Goal: Use online tool/utility: Utilize a website feature to perform a specific function

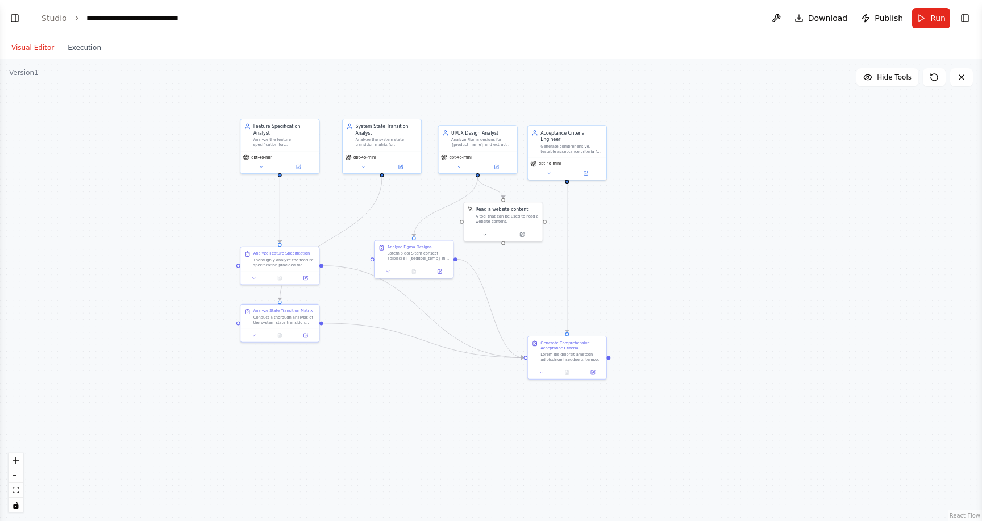
scroll to position [3317, 0]
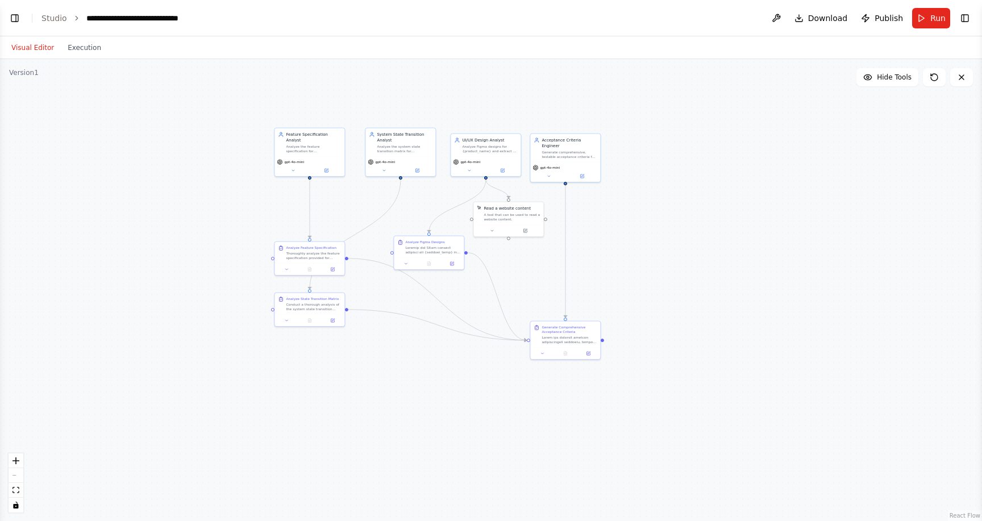
click at [27, 48] on button "Visual Editor" at bounding box center [33, 48] width 56 height 14
click at [77, 44] on button "Execution" at bounding box center [84, 48] width 47 height 14
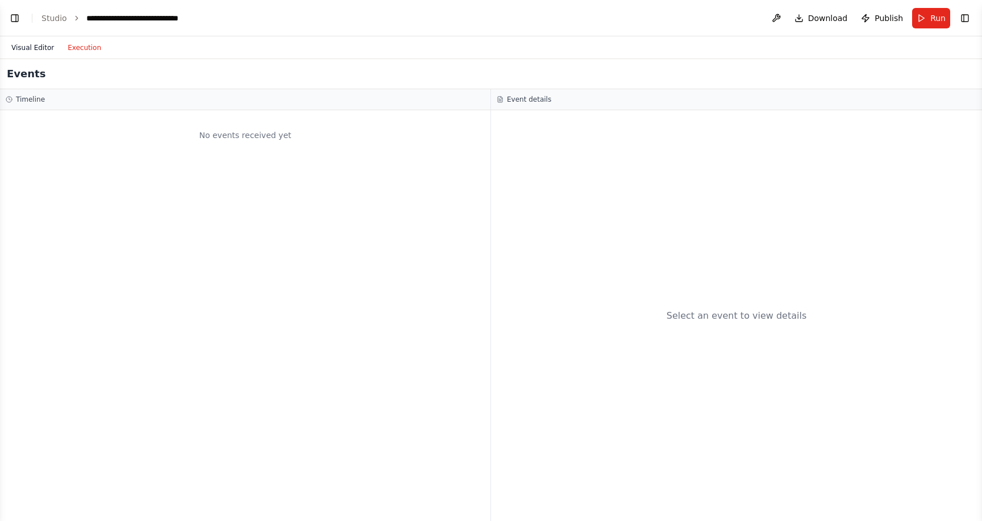
click at [39, 51] on button "Visual Editor" at bounding box center [33, 48] width 56 height 14
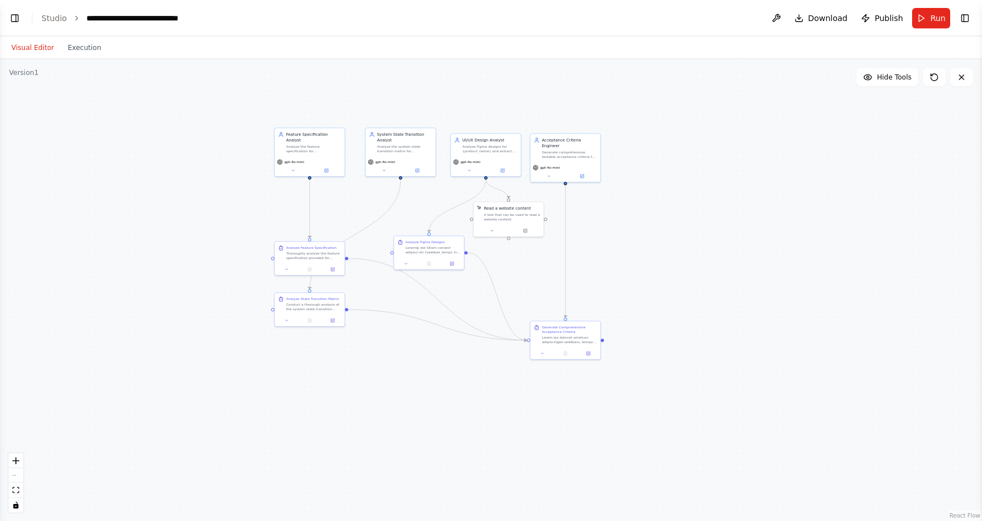
click at [23, 20] on header "**********" at bounding box center [491, 18] width 982 height 36
click at [18, 19] on button "Toggle Left Sidebar" at bounding box center [15, 18] width 16 height 16
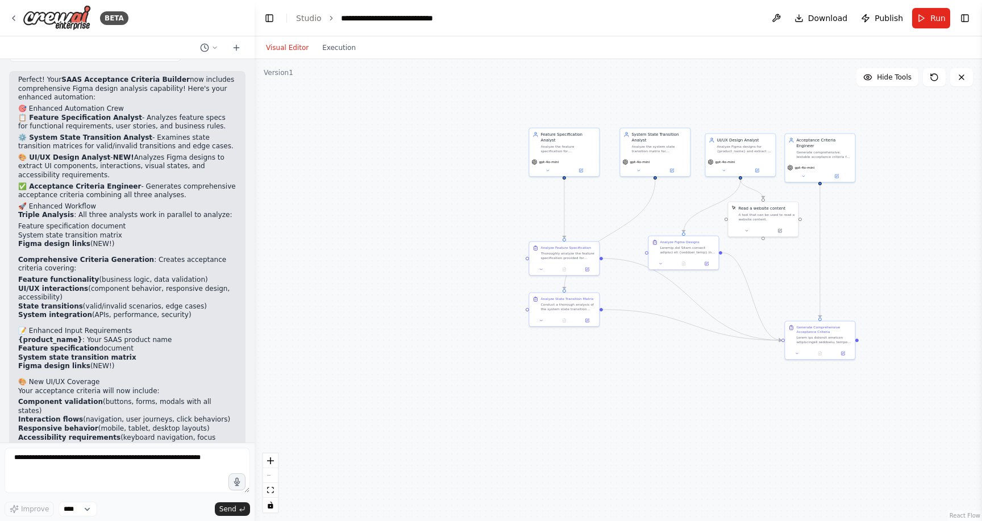
scroll to position [3298, 0]
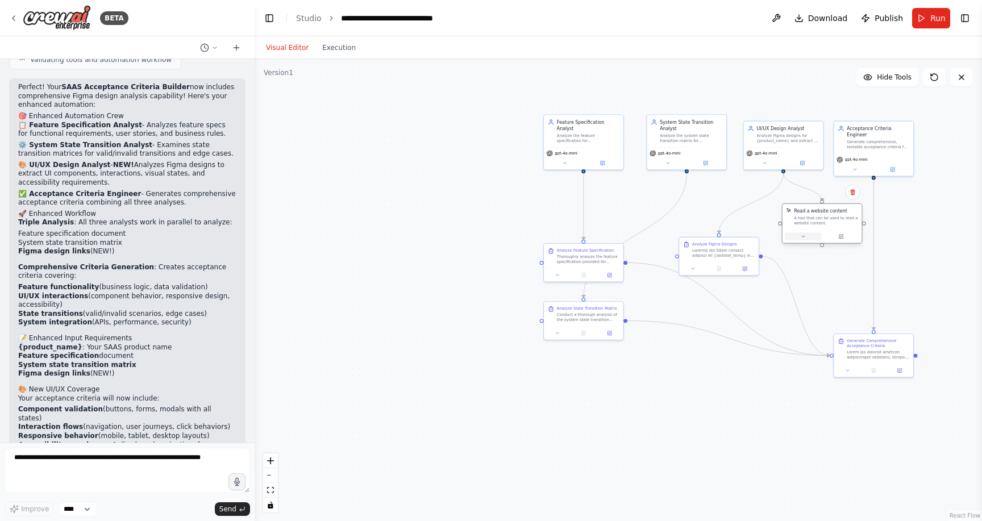
drag, startPoint x: 780, startPoint y: 226, endPoint x: 791, endPoint y: 232, distance: 12.8
click at [791, 232] on button at bounding box center [803, 236] width 36 height 8
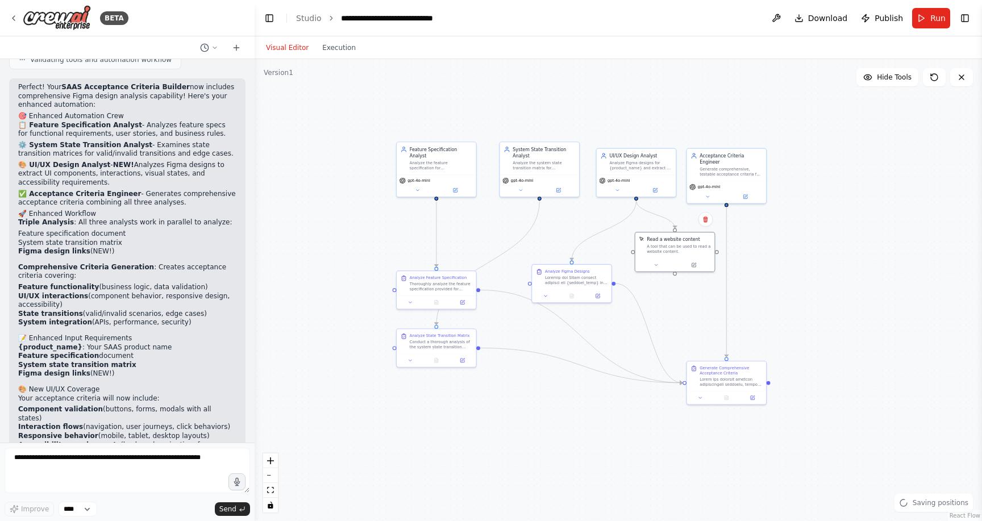
drag, startPoint x: 907, startPoint y: 248, endPoint x: 760, endPoint y: 275, distance: 149.6
click at [760, 275] on div ".deletable-edge-delete-btn { width: 20px; height: 20px; border: 0px solid #ffff…" at bounding box center [618, 290] width 727 height 462
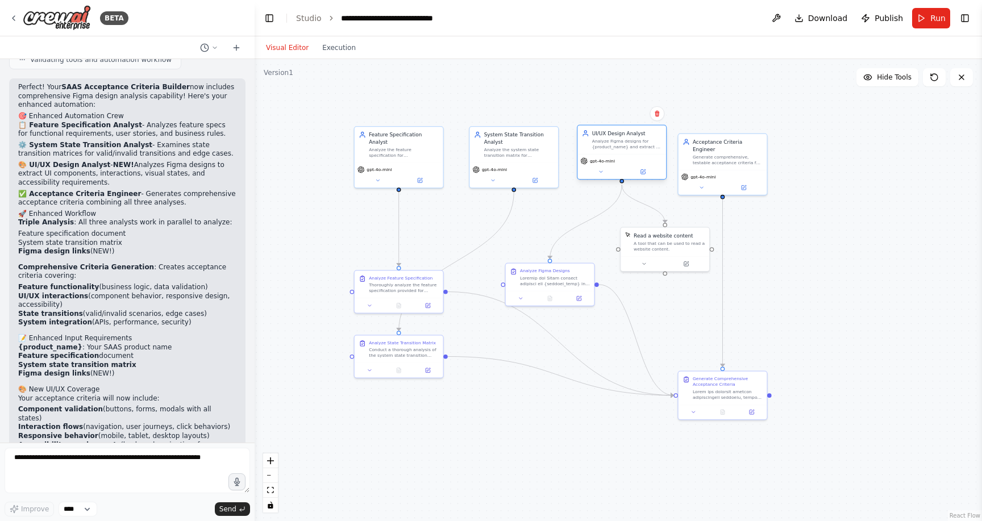
drag, startPoint x: 623, startPoint y: 162, endPoint x: 623, endPoint y: 155, distance: 7.4
click at [623, 155] on div "gpt-4o-mini" at bounding box center [621, 166] width 89 height 25
drag, startPoint x: 701, startPoint y: 149, endPoint x: 702, endPoint y: 143, distance: 6.4
click at [702, 145] on div "Generate comprehensive, testable acceptance criteria for {product_name} using G…" at bounding box center [728, 150] width 70 height 11
click at [770, 202] on div ".deletable-edge-delete-btn { width: 20px; height: 20px; border: 0px solid #ffff…" at bounding box center [618, 290] width 727 height 462
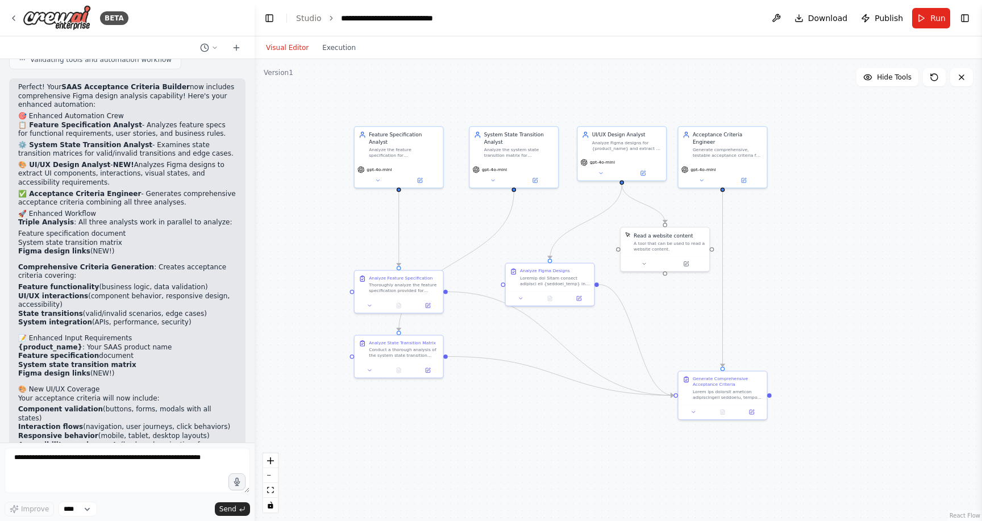
click at [879, 262] on div ".deletable-edge-delete-btn { width: 20px; height: 20px; border: 0px solid #ffff…" at bounding box center [618, 290] width 727 height 462
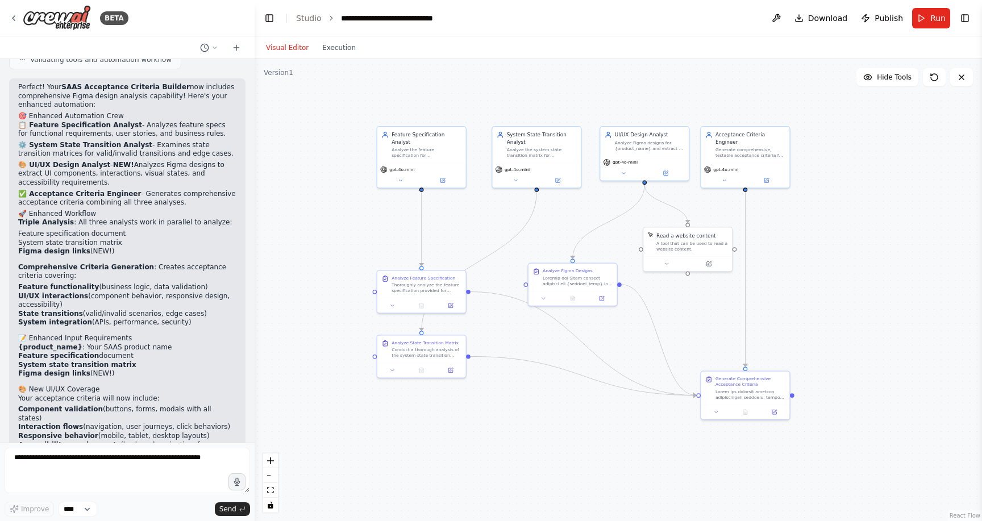
drag, startPoint x: 825, startPoint y: 253, endPoint x: 836, endPoint y: 256, distance: 10.6
click at [836, 256] on div ".deletable-edge-delete-btn { width: 20px; height: 20px; border: 0px solid #ffff…" at bounding box center [618, 290] width 727 height 462
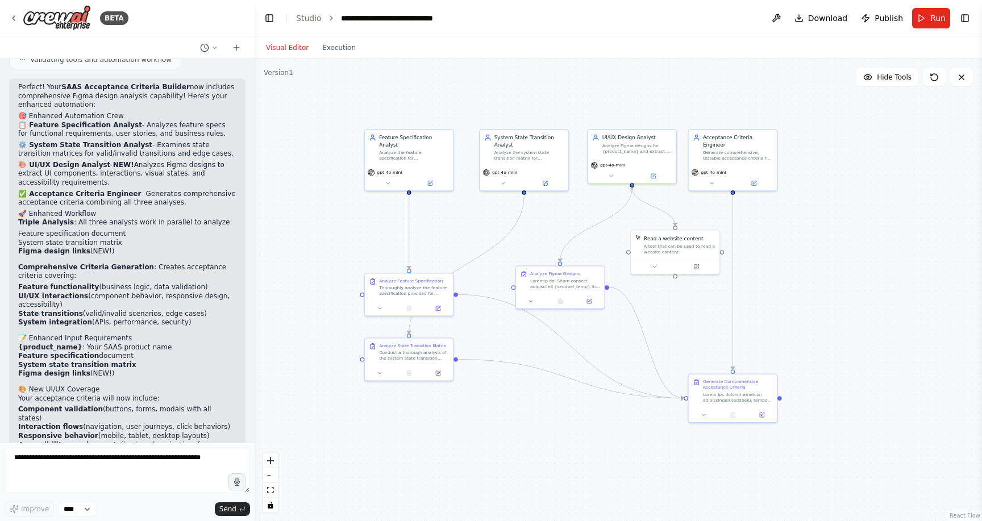
click at [336, 279] on div ".deletable-edge-delete-btn { width: 20px; height: 20px; border: 0px solid #ffff…" at bounding box center [618, 290] width 727 height 462
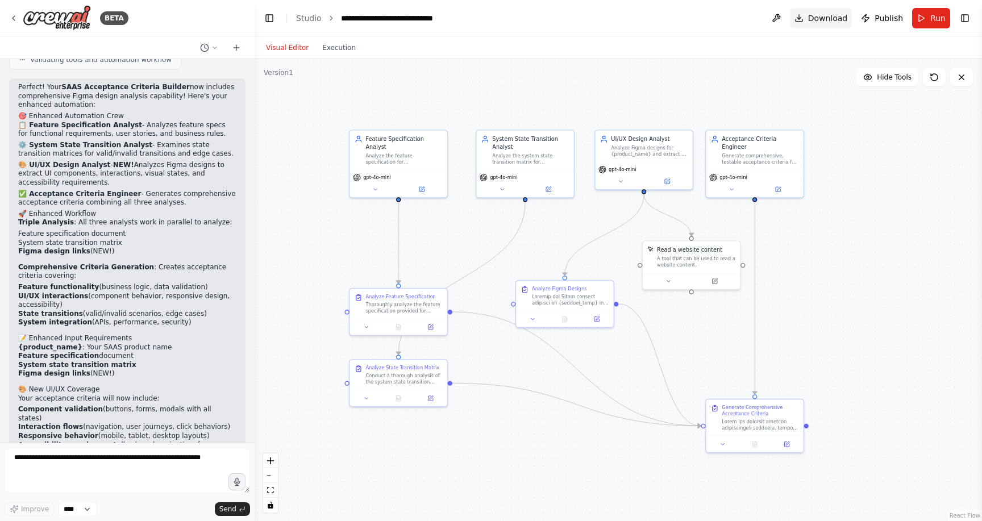
click at [818, 16] on span "Download" at bounding box center [828, 17] width 40 height 11
click at [644, 153] on div "Analyze Figma designs for {product_name} and extract UI components, user intera…" at bounding box center [649, 149] width 77 height 12
click at [886, 74] on span "Hide Tools" at bounding box center [894, 77] width 35 height 9
click at [883, 76] on span "Show Tools" at bounding box center [892, 77] width 37 height 9
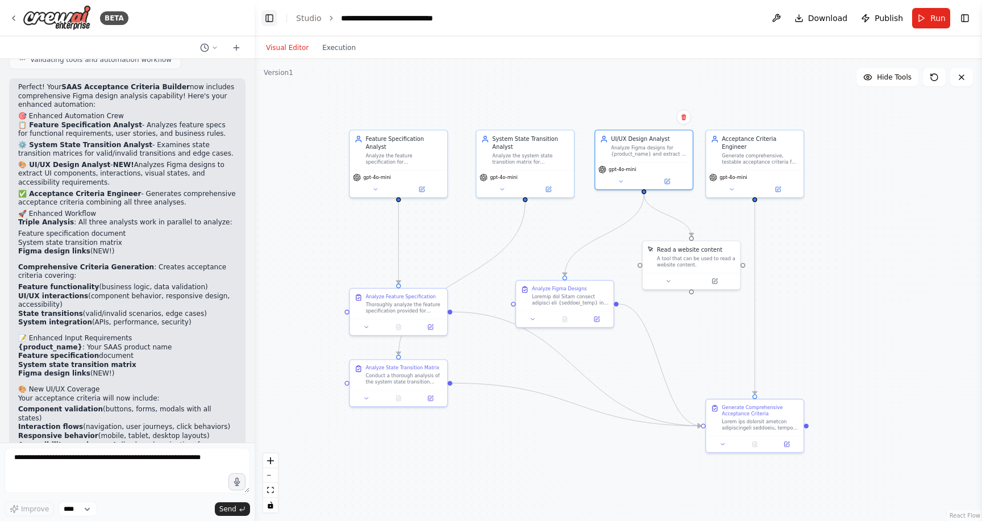
click at [272, 15] on button "Toggle Left Sidebar" at bounding box center [269, 18] width 16 height 16
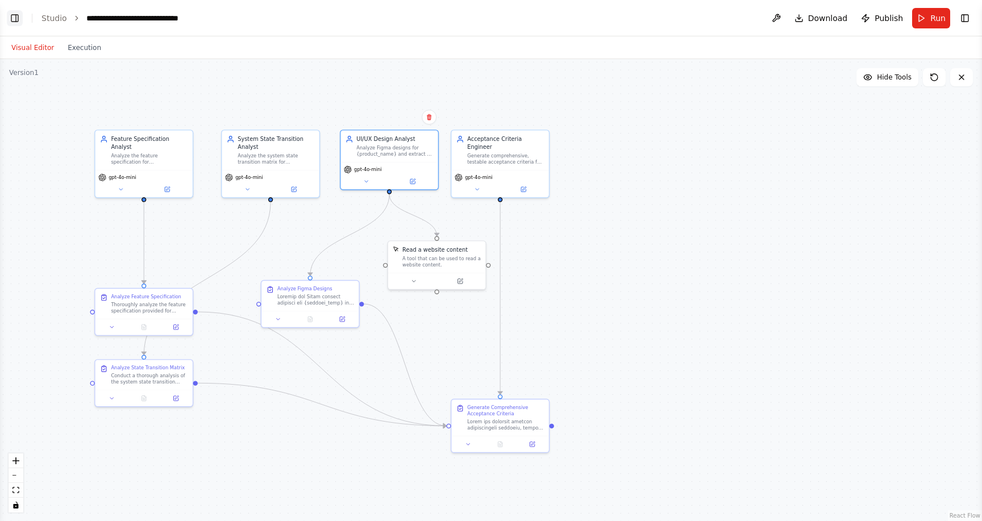
click at [11, 19] on button "Toggle Left Sidebar" at bounding box center [15, 18] width 16 height 16
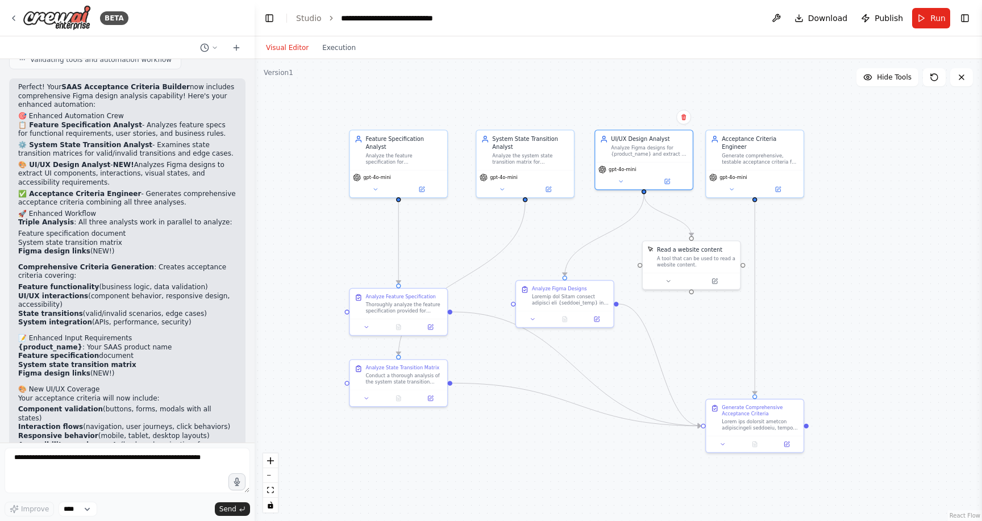
click at [182, 423] on li "Interaction flows (navigation, user journeys, click behaviors)" at bounding box center [127, 427] width 218 height 9
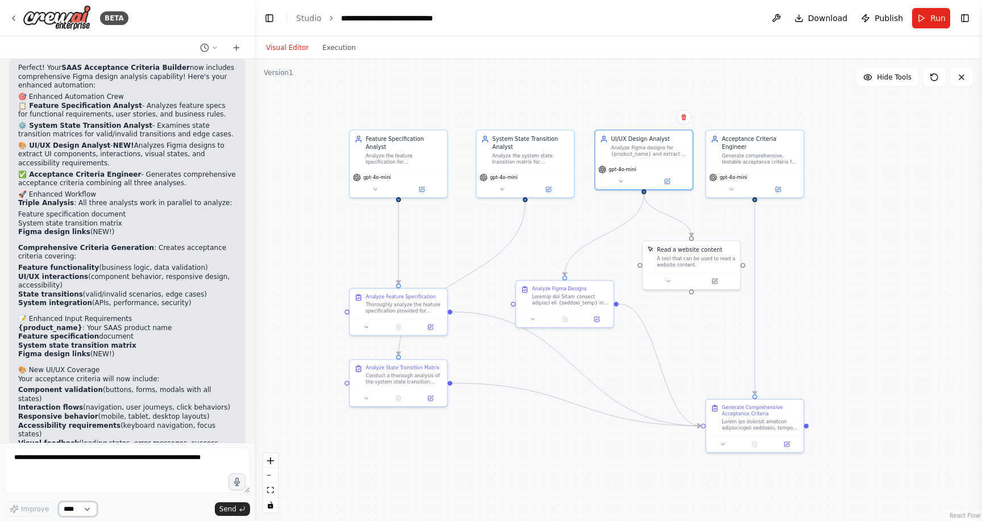
click at [87, 507] on select "****" at bounding box center [78, 509] width 39 height 15
click at [6, 14] on div "BETA" at bounding box center [127, 18] width 255 height 36
click at [13, 14] on icon at bounding box center [13, 18] width 9 height 9
